Goal: Information Seeking & Learning: Learn about a topic

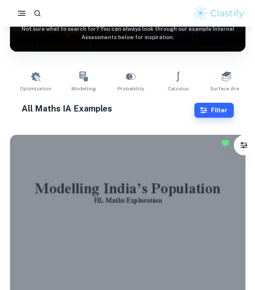
scroll to position [127, 0]
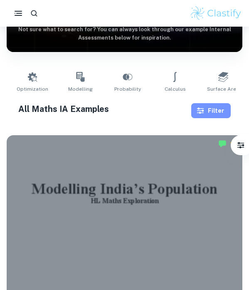
click at [218, 113] on button "Filter" at bounding box center [210, 110] width 39 height 15
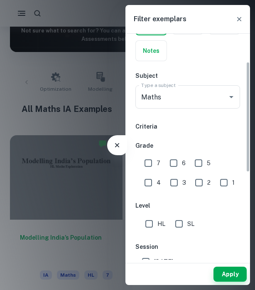
scroll to position [67, 0]
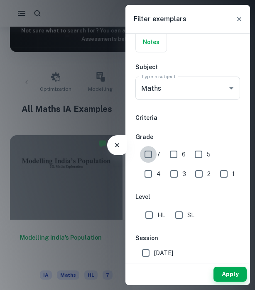
click at [146, 156] on input "7" at bounding box center [148, 154] width 17 height 17
checkbox input "true"
click at [182, 217] on input "SL" at bounding box center [179, 215] width 17 height 17
checkbox input "true"
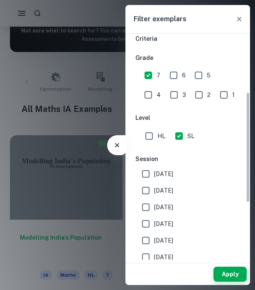
scroll to position [0, 0]
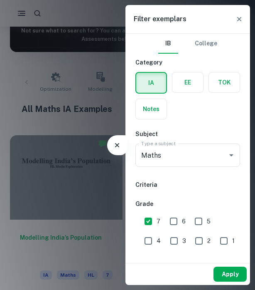
click at [225, 274] on button "Apply" at bounding box center [230, 273] width 33 height 15
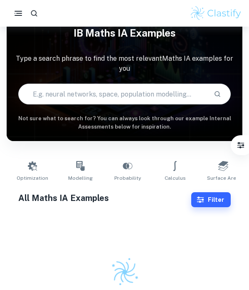
scroll to position [127, 0]
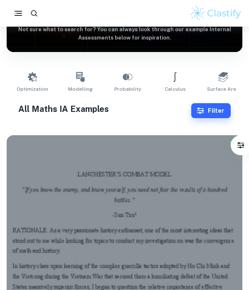
click at [0, 0] on icon at bounding box center [0, 0] width 0 height 0
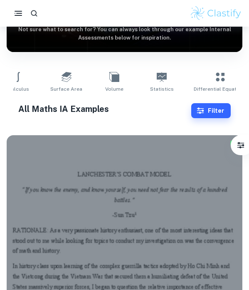
scroll to position [0, 162]
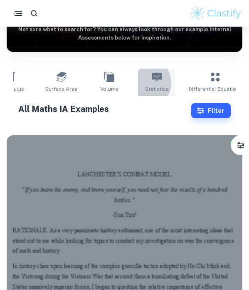
click at [138, 83] on link "Statistics" at bounding box center [156, 82] width 37 height 27
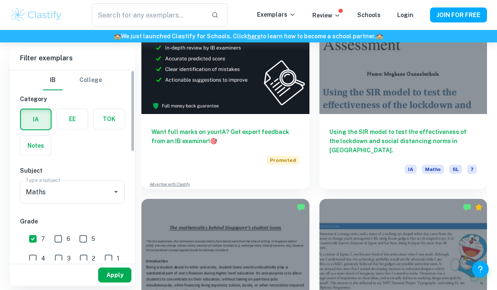
click at [120, 274] on button "Apply" at bounding box center [114, 274] width 33 height 15
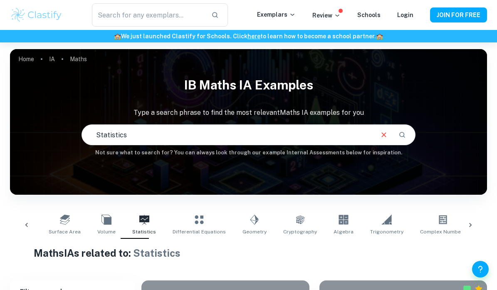
click at [248, 225] on div at bounding box center [470, 224] width 20 height 27
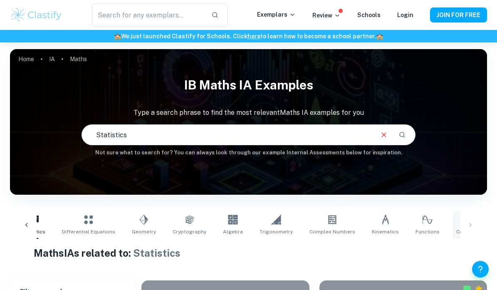
click at [248, 211] on link "Correlation" at bounding box center [470, 224] width 34 height 27
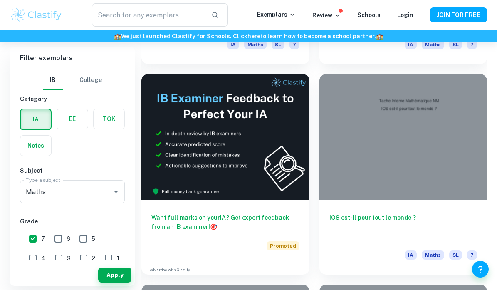
scroll to position [349, 0]
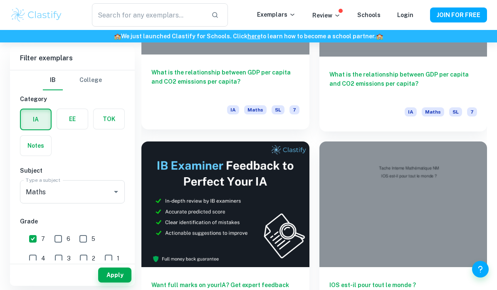
click at [232, 66] on div "What is the relationship between GDP per capita and CO2 emissions per capita? I…" at bounding box center [225, 91] width 168 height 75
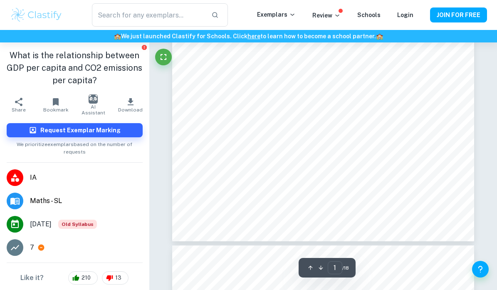
type input "2"
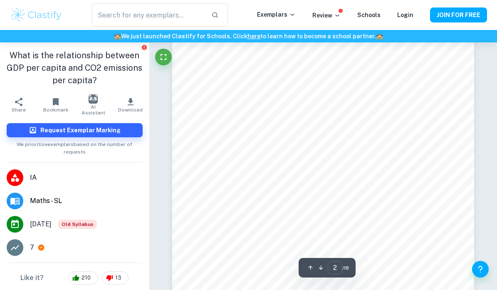
scroll to position [480, 0]
